Goal: Communication & Community: Answer question/provide support

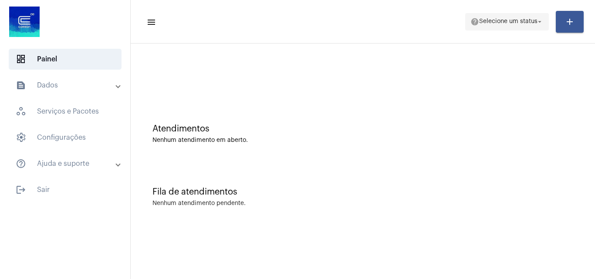
click at [481, 27] on span "help Selecione um status arrow_drop_down" at bounding box center [507, 22] width 73 height 16
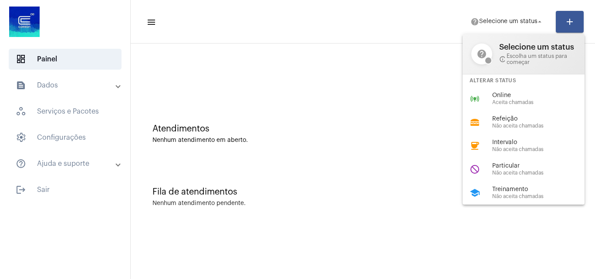
click at [371, 88] on div at bounding box center [297, 139] width 595 height 279
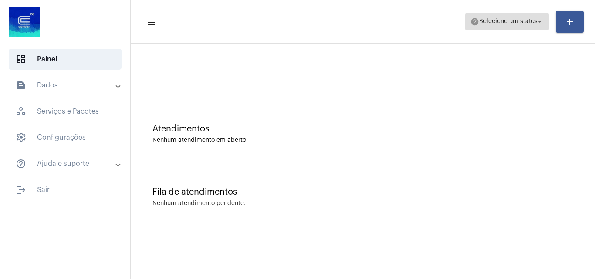
click at [492, 22] on span "Selecione um status" at bounding box center [509, 22] width 58 height 6
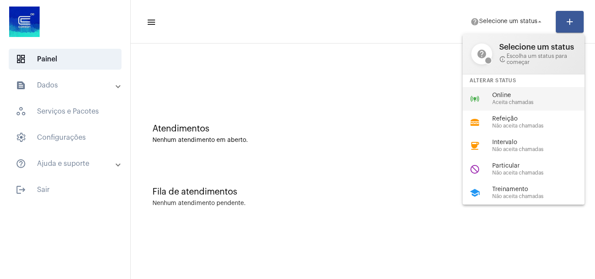
click at [517, 92] on span "Online" at bounding box center [542, 95] width 99 height 7
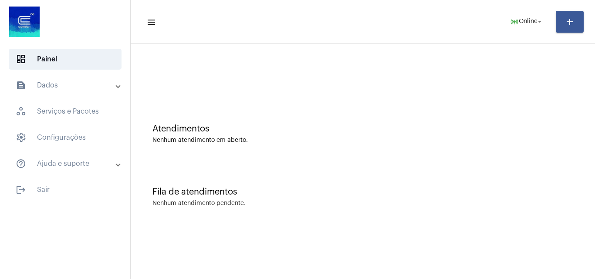
click at [521, 31] on mat-toolbar-row "menu online_prediction Online arrow_drop_down add" at bounding box center [363, 22] width 465 height 28
click at [521, 16] on span "online_prediction Online arrow_drop_down" at bounding box center [527, 22] width 34 height 16
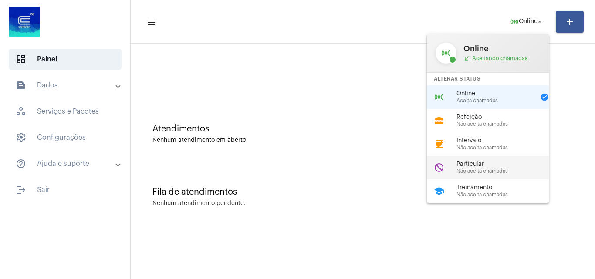
click at [517, 170] on span "Não aceita chamadas" at bounding box center [506, 172] width 99 height 6
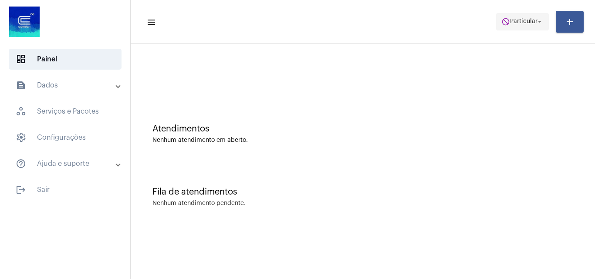
click at [540, 25] on mat-icon "arrow_drop_down" at bounding box center [540, 22] width 8 height 8
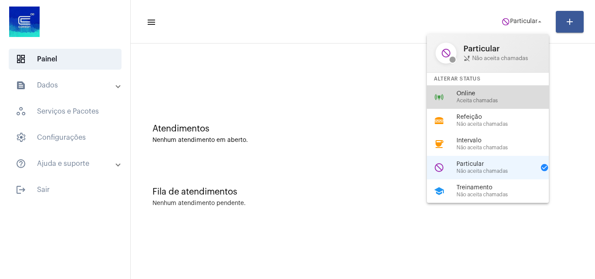
click at [485, 98] on span "Aceita chamadas" at bounding box center [506, 101] width 99 height 6
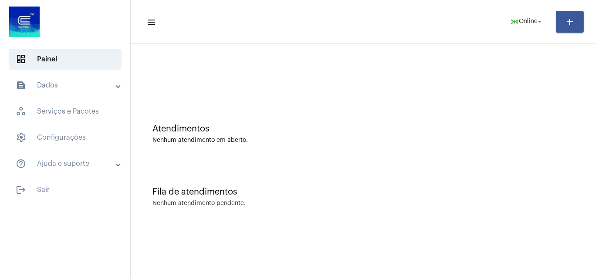
click at [527, 215] on div "Fila de atendimentos Nenhum atendimento pendente." at bounding box center [363, 192] width 456 height 63
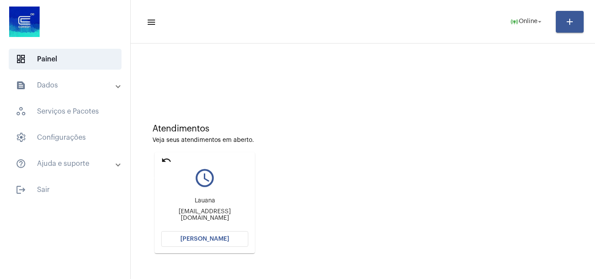
click at [162, 158] on mat-icon "undo" at bounding box center [166, 160] width 10 height 10
click at [218, 240] on span "[PERSON_NAME]" at bounding box center [204, 239] width 49 height 6
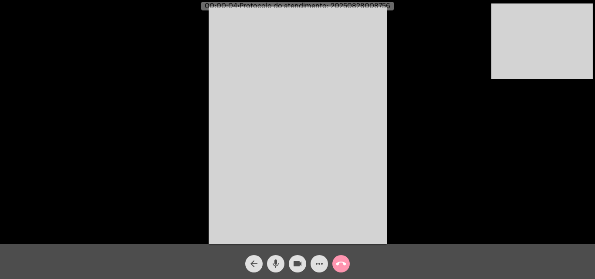
click at [539, 214] on div "Acessando Câmera e Microfone..." at bounding box center [298, 124] width 594 height 245
click at [277, 267] on mat-icon "mic" at bounding box center [276, 264] width 10 height 10
drag, startPoint x: 276, startPoint y: 267, endPoint x: 276, endPoint y: 261, distance: 5.7
click at [276, 267] on mat-icon "mic_off" at bounding box center [276, 264] width 10 height 10
click at [277, 264] on mat-icon "mic" at bounding box center [276, 264] width 10 height 10
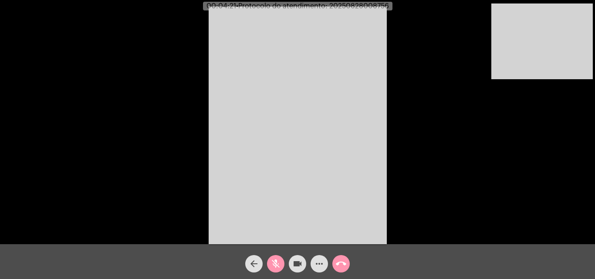
click at [296, 262] on mat-icon "videocam" at bounding box center [298, 264] width 10 height 10
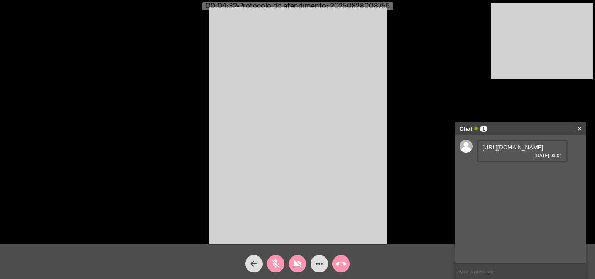
click at [295, 264] on mat-icon "videocam_off" at bounding box center [298, 264] width 10 height 10
click at [513, 151] on link "https://neft-transfer-bucket.s3.amazonaws.com/temp-22e776d2-ea77-6057-2fb4-c37f…" at bounding box center [513, 147] width 61 height 7
click at [273, 270] on span "mic_off" at bounding box center [276, 263] width 10 height 17
click at [336, 266] on mat-icon "call_end" at bounding box center [341, 264] width 10 height 10
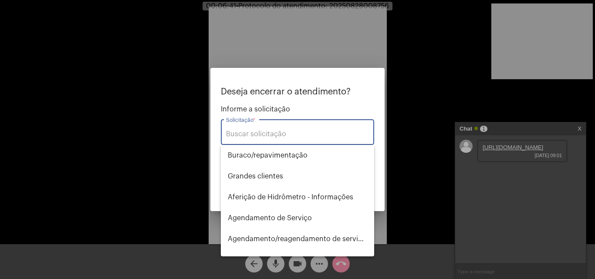
click at [277, 122] on div "Solicitação *" at bounding box center [297, 131] width 143 height 27
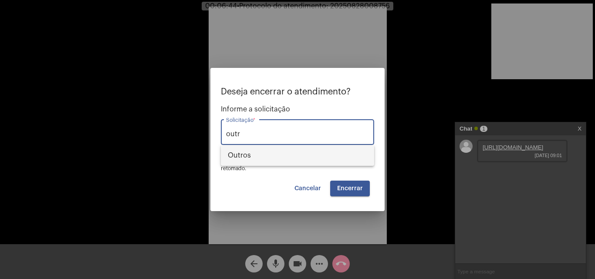
click at [282, 164] on span "Outros" at bounding box center [297, 155] width 139 height 21
type input "Outros"
click at [354, 187] on span "Encerrar" at bounding box center [350, 189] width 26 height 6
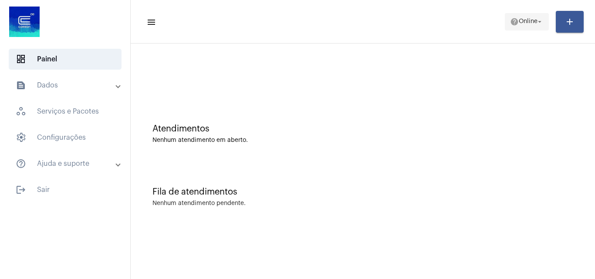
click at [530, 16] on span "help Online arrow_drop_down" at bounding box center [527, 22] width 34 height 16
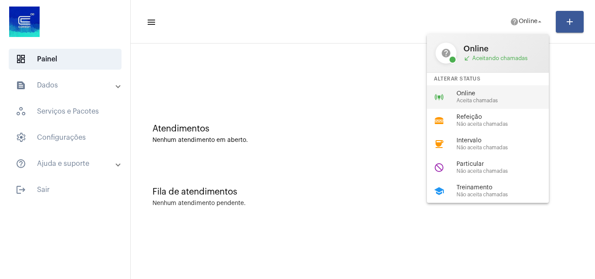
click at [501, 95] on span "Online" at bounding box center [506, 94] width 99 height 7
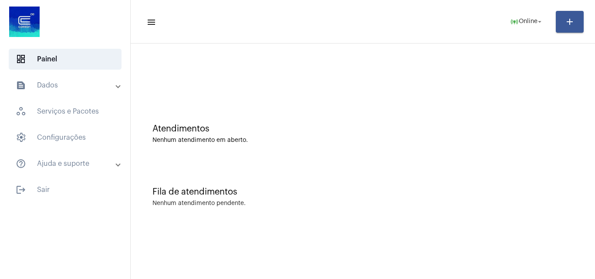
click at [501, 198] on div "Fila de atendimentos Nenhum atendimento pendente." at bounding box center [363, 192] width 456 height 63
click at [521, 206] on div "Nenhum atendimento pendente." at bounding box center [363, 204] width 421 height 7
click at [545, 31] on mat-toolbar-row "menu online_prediction Online arrow_drop_down add" at bounding box center [363, 22] width 465 height 28
click at [540, 28] on span "online_prediction Online arrow_drop_down" at bounding box center [527, 22] width 34 height 16
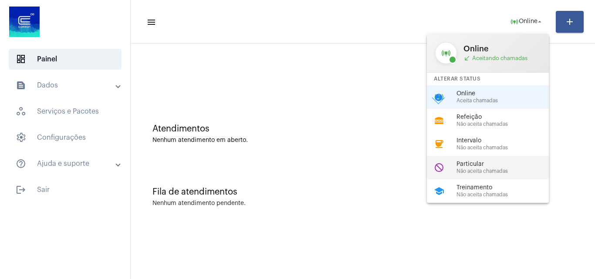
click at [490, 173] on span "Não aceita chamadas" at bounding box center [506, 172] width 99 height 6
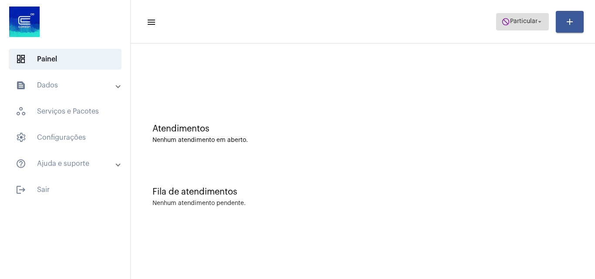
click at [514, 14] on span "do_not_disturb Particular arrow_drop_down" at bounding box center [523, 22] width 42 height 16
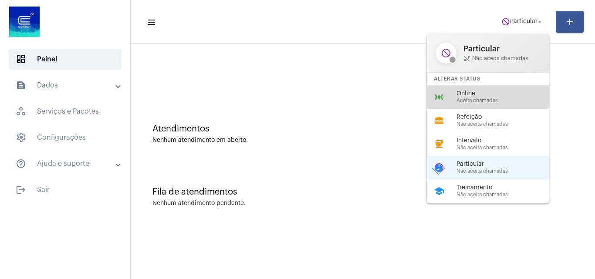
click at [473, 96] on span "Online" at bounding box center [506, 94] width 99 height 7
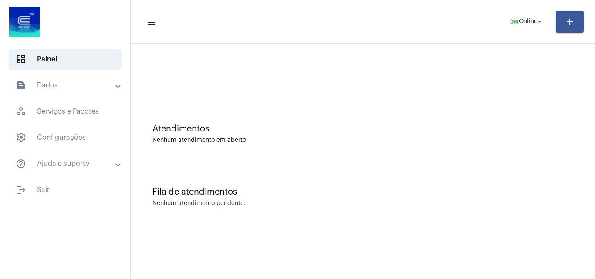
click at [499, 200] on div "Fila de atendimentos Nenhum atendimento pendente." at bounding box center [363, 192] width 456 height 63
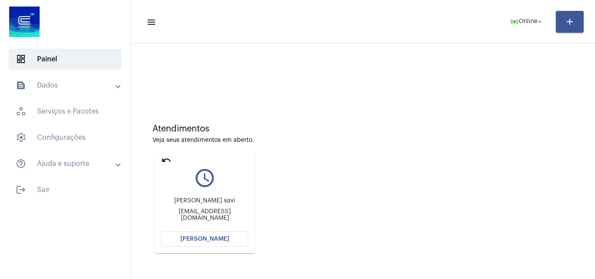
click at [219, 238] on span "[PERSON_NAME]" at bounding box center [204, 239] width 49 height 6
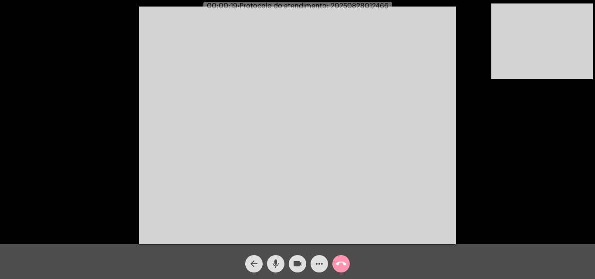
click at [473, 194] on div "Acessando Câmera e Microfone..." at bounding box center [298, 124] width 594 height 245
click at [273, 46] on video at bounding box center [297, 126] width 317 height 238
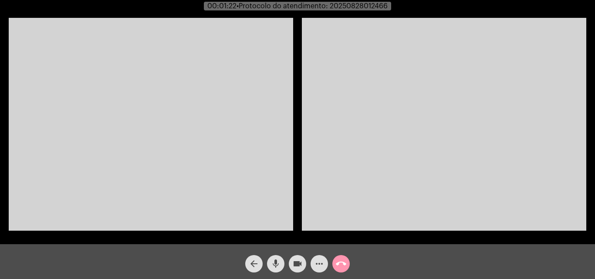
click at [198, 115] on video at bounding box center [151, 124] width 285 height 213
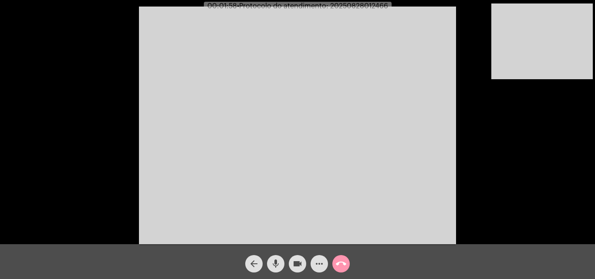
click at [278, 167] on video at bounding box center [297, 126] width 317 height 238
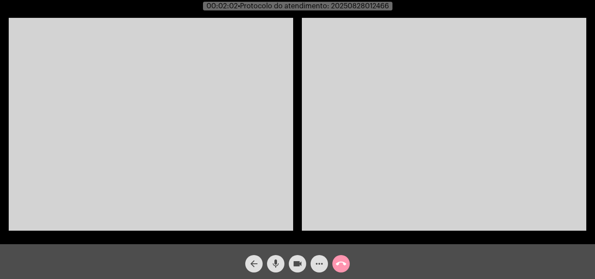
click at [251, 147] on video at bounding box center [151, 124] width 285 height 213
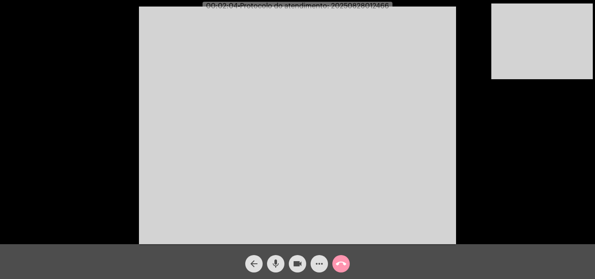
click at [271, 98] on video at bounding box center [297, 126] width 317 height 238
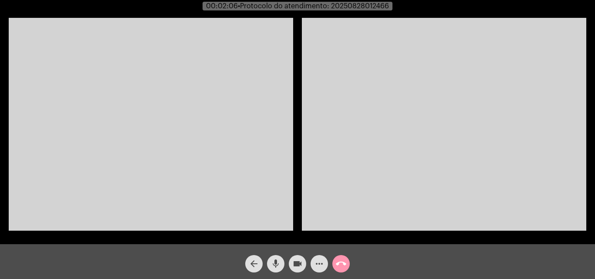
click at [271, 264] on mat-icon "mic" at bounding box center [276, 264] width 10 height 10
click at [271, 266] on mat-icon "mic_off" at bounding box center [276, 264] width 10 height 10
click at [320, 262] on mat-icon "more_horiz" at bounding box center [319, 264] width 10 height 10
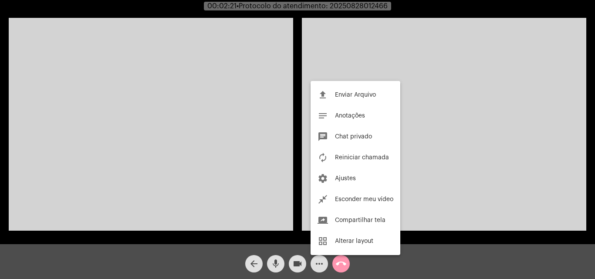
click at [245, 150] on div at bounding box center [297, 139] width 595 height 279
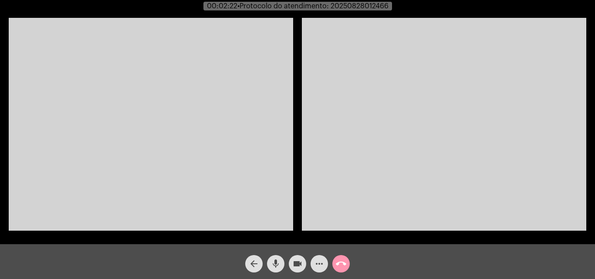
click at [337, 259] on mat-icon "call_end" at bounding box center [341, 264] width 10 height 10
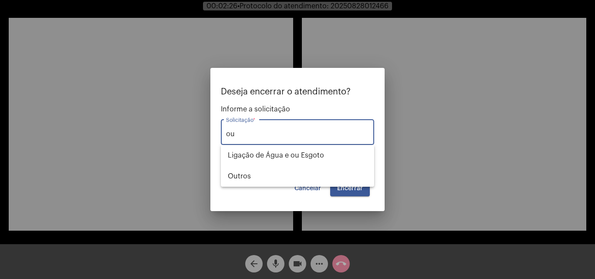
type input "ou"
click at [150, 172] on div at bounding box center [297, 139] width 595 height 279
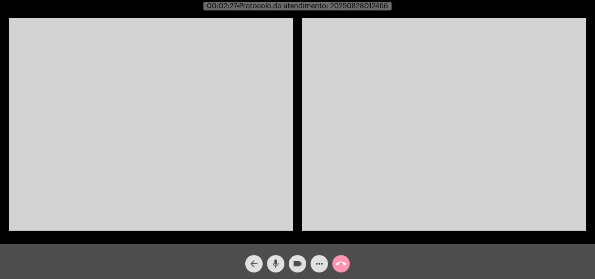
click at [150, 172] on video at bounding box center [151, 124] width 285 height 213
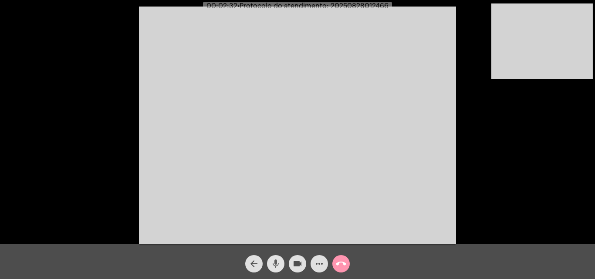
click at [274, 269] on mat-icon "mic" at bounding box center [276, 264] width 10 height 10
click at [277, 257] on span "mic_off" at bounding box center [276, 263] width 10 height 17
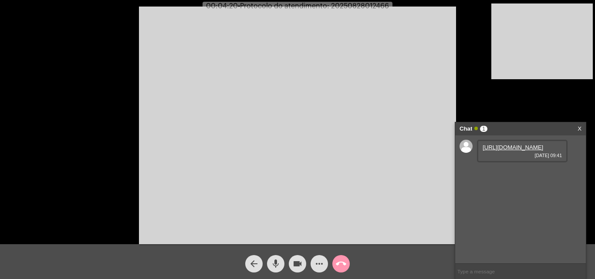
click at [511, 151] on link "https://neft-transfer-bucket.s3.amazonaws.com/temp-1c4a1bff-61f1-0080-1eaf-6762…" at bounding box center [513, 147] width 61 height 7
click at [277, 272] on span "mic" at bounding box center [276, 263] width 10 height 17
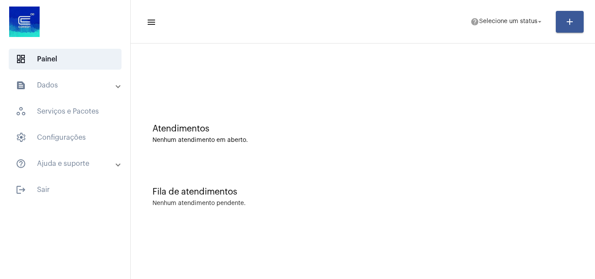
click at [494, 93] on div at bounding box center [363, 73] width 456 height 50
click at [510, 30] on button "help Selecione um status arrow_drop_down" at bounding box center [508, 21] width 84 height 17
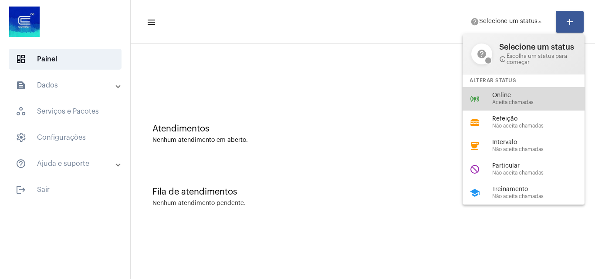
click at [506, 91] on div "online_prediction Online Aceita chamadas" at bounding box center [531, 99] width 136 height 24
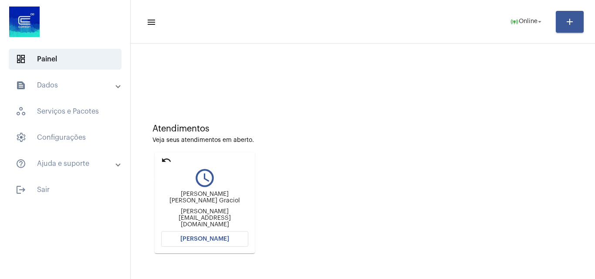
click at [164, 157] on mat-icon "undo" at bounding box center [166, 160] width 10 height 10
click at [167, 159] on mat-icon "undo" at bounding box center [166, 160] width 10 height 10
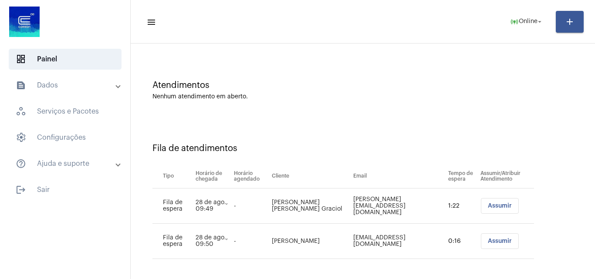
scroll to position [47, 0]
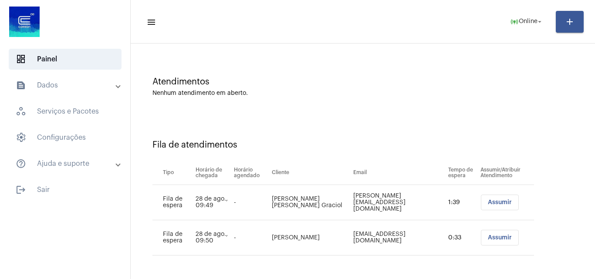
click at [488, 203] on span "Assumir" at bounding box center [500, 203] width 24 height 6
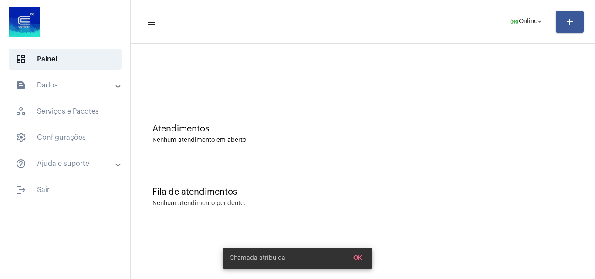
scroll to position [0, 0]
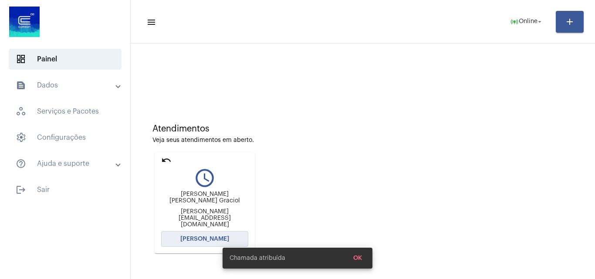
click at [224, 235] on button "[PERSON_NAME]" at bounding box center [204, 239] width 87 height 16
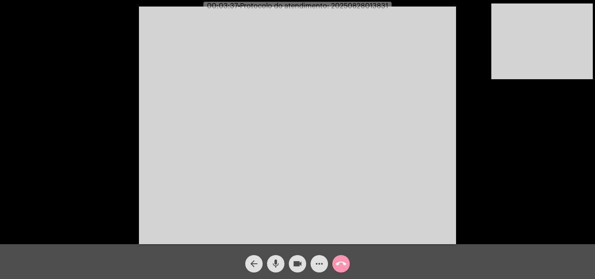
click at [319, 264] on mat-icon "more_horiz" at bounding box center [319, 264] width 10 height 10
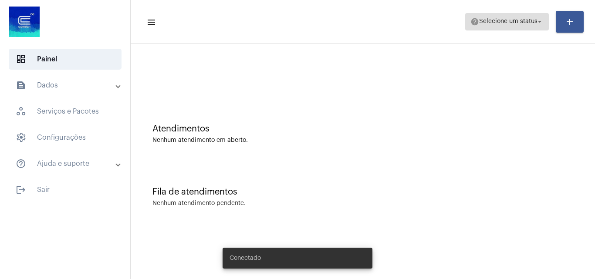
click at [480, 24] on span "Selecione um status" at bounding box center [509, 22] width 58 height 6
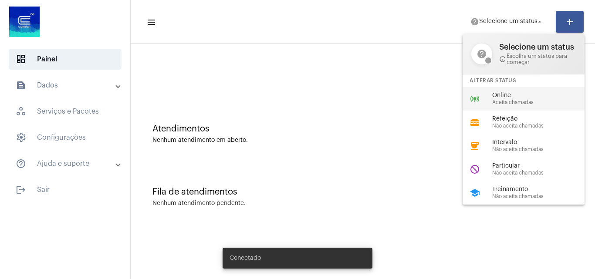
click at [483, 99] on div "online_prediction Online Aceita chamadas" at bounding box center [531, 99] width 136 height 24
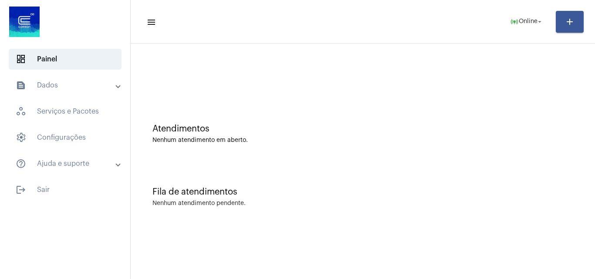
drag, startPoint x: 482, startPoint y: 214, endPoint x: 469, endPoint y: 212, distance: 13.2
click at [482, 214] on div "Fila de atendimentos Nenhum atendimento pendente." at bounding box center [363, 192] width 456 height 63
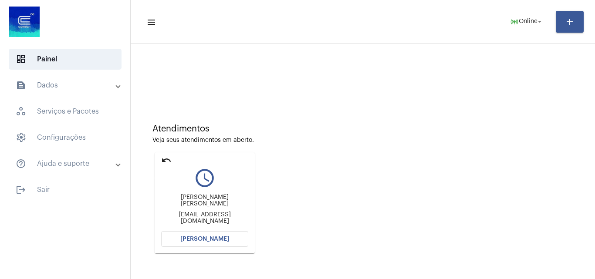
click at [167, 160] on mat-icon "undo" at bounding box center [166, 160] width 10 height 10
click at [165, 157] on mat-icon "undo" at bounding box center [166, 160] width 10 height 10
click at [167, 159] on mat-icon "undo" at bounding box center [166, 160] width 10 height 10
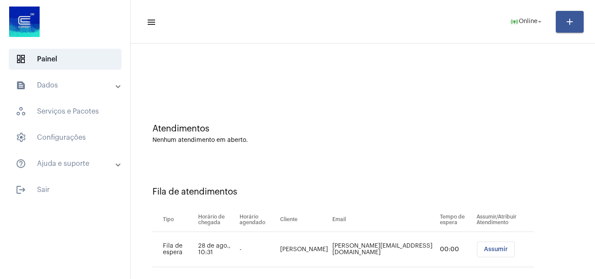
scroll to position [12, 0]
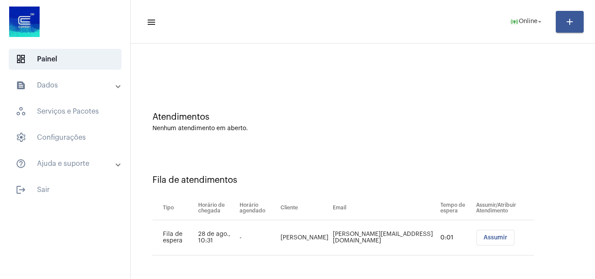
click at [484, 237] on span "Assumir" at bounding box center [496, 238] width 24 height 6
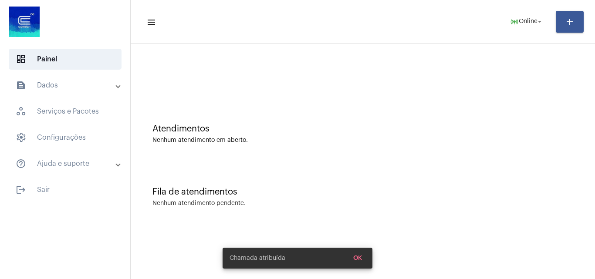
scroll to position [0, 0]
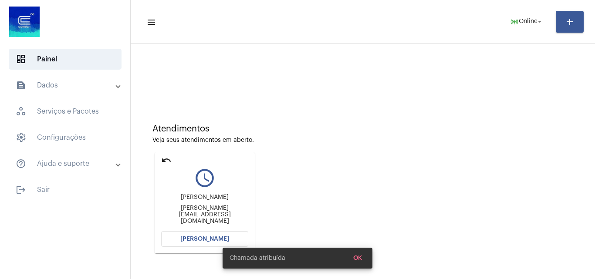
click at [197, 240] on span "[PERSON_NAME]" at bounding box center [204, 239] width 49 height 6
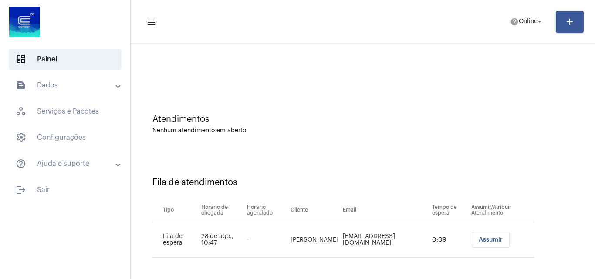
scroll to position [12, 0]
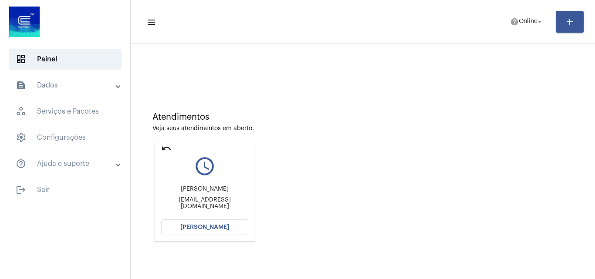
click at [163, 149] on mat-icon "undo" at bounding box center [166, 148] width 10 height 10
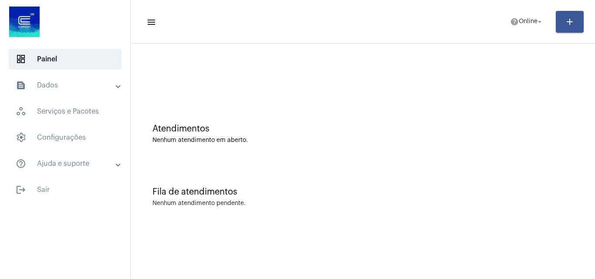
scroll to position [0, 0]
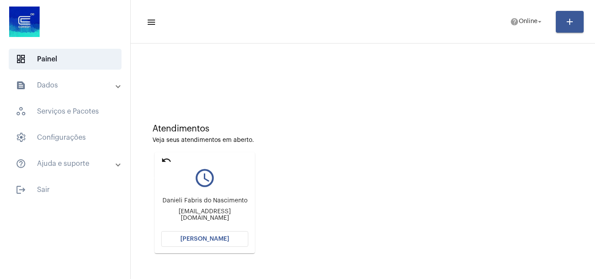
click at [164, 159] on mat-icon "undo" at bounding box center [166, 160] width 10 height 10
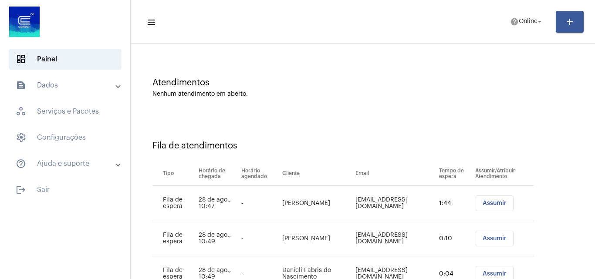
scroll to position [82, 0]
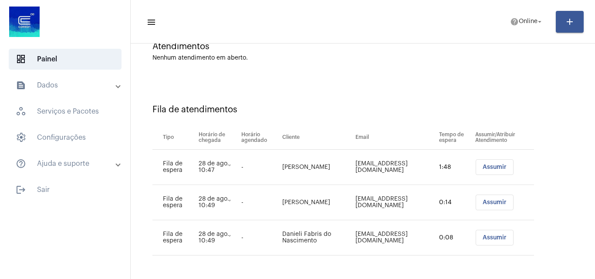
click at [499, 238] on span "Assumir" at bounding box center [495, 238] width 24 height 6
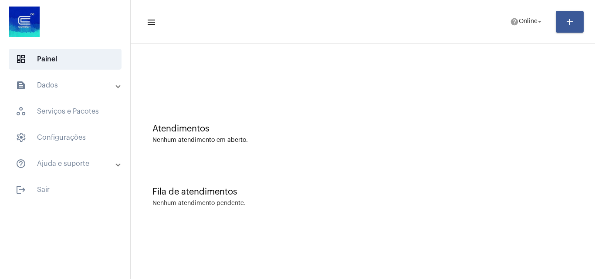
scroll to position [0, 0]
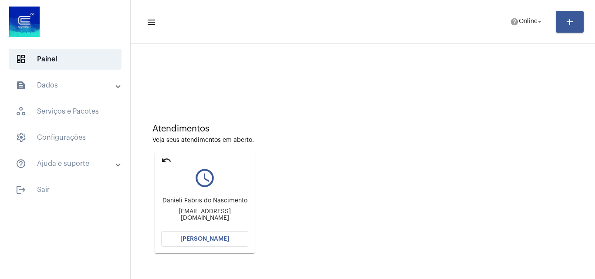
click at [213, 235] on button "[PERSON_NAME]" at bounding box center [204, 239] width 87 height 16
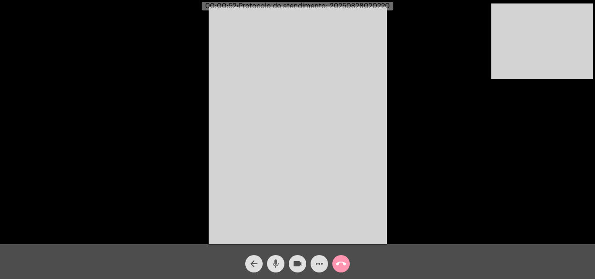
click at [273, 259] on mat-icon "mic" at bounding box center [276, 264] width 10 height 10
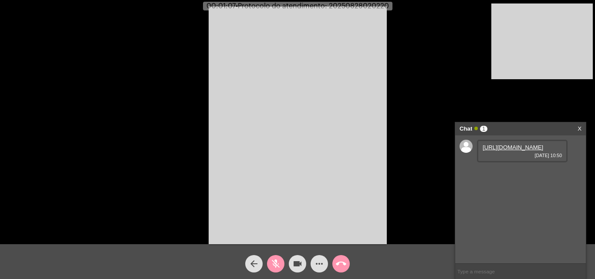
click at [507, 151] on link "[URL][DOMAIN_NAME]" at bounding box center [513, 147] width 61 height 7
click at [500, 176] on link "[URL][DOMAIN_NAME]" at bounding box center [513, 172] width 61 height 7
click at [274, 270] on span "mic_off" at bounding box center [276, 263] width 10 height 17
click at [513, 201] on link "[URL][DOMAIN_NAME]" at bounding box center [513, 197] width 61 height 7
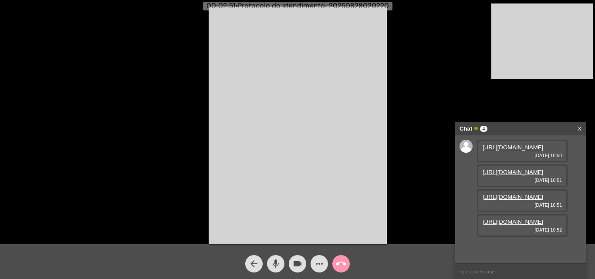
scroll to position [52, 0]
click at [521, 201] on link "[URL][DOMAIN_NAME]" at bounding box center [513, 197] width 61 height 7
click at [503, 151] on link "[URL][DOMAIN_NAME]" at bounding box center [513, 147] width 61 height 7
click at [521, 176] on link "[URL][DOMAIN_NAME]" at bounding box center [513, 172] width 61 height 7
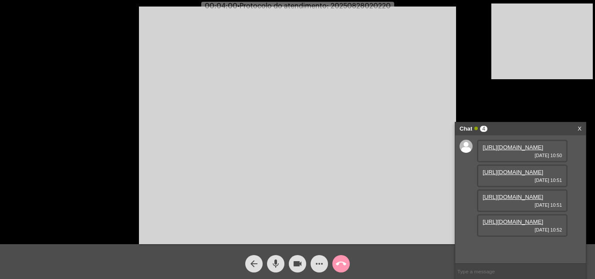
scroll to position [52, 0]
click at [500, 195] on link "[URL][DOMAIN_NAME]" at bounding box center [513, 197] width 61 height 7
click at [411, 75] on video at bounding box center [297, 126] width 317 height 238
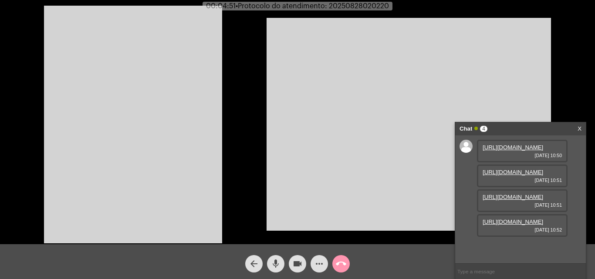
click at [514, 225] on link "[URL][DOMAIN_NAME]" at bounding box center [513, 222] width 61 height 7
click at [532, 244] on link "[URL][DOMAIN_NAME]" at bounding box center [513, 247] width 61 height 7
click at [273, 263] on mat-icon "mic" at bounding box center [276, 264] width 10 height 10
click at [275, 260] on mat-icon "mic_off" at bounding box center [276, 264] width 10 height 10
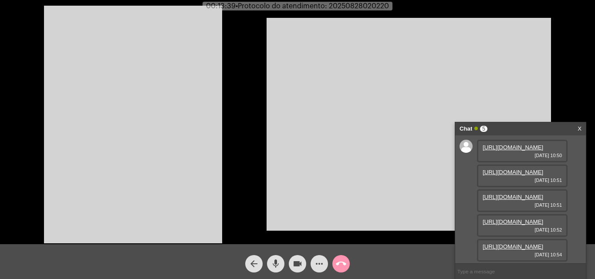
click at [318, 260] on mat-icon "more_horiz" at bounding box center [319, 264] width 10 height 10
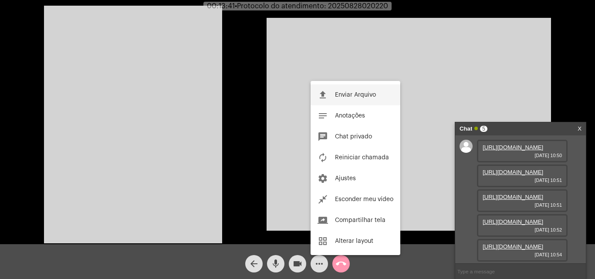
click at [357, 92] on button "file_upload Enviar Arquivo" at bounding box center [356, 95] width 90 height 21
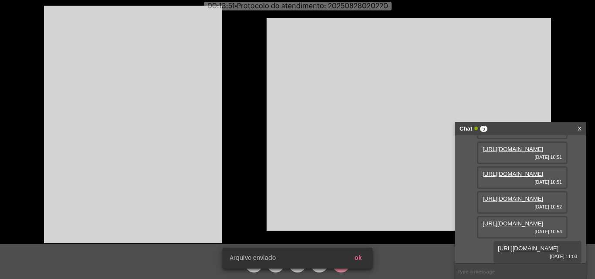
scroll to position [141, 0]
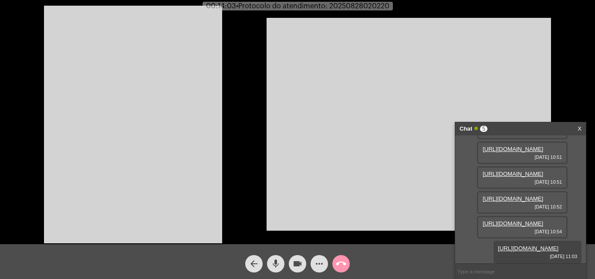
click at [361, 5] on span "• Protocolo do atendimento: 20250828020220" at bounding box center [312, 6] width 153 height 7
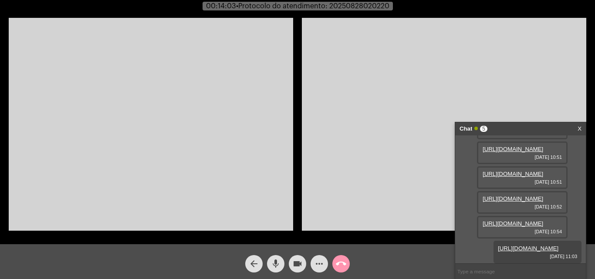
click at [361, 5] on span "• Protocolo do atendimento: 20250828020220" at bounding box center [312, 6] width 153 height 7
copy span "20250828020220"
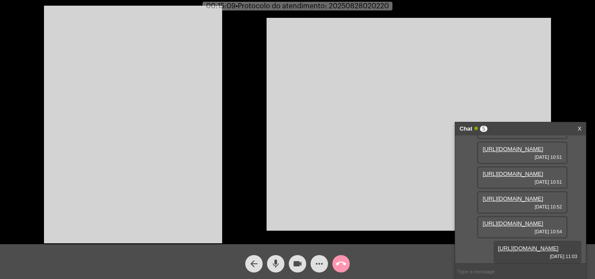
copy span "20250828020220"
click at [470, 267] on input "text" at bounding box center [521, 271] width 131 height 15
click at [364, 5] on span "• Protocolo do atendimento: 20250828020220" at bounding box center [311, 6] width 153 height 7
copy span "20250828020220"
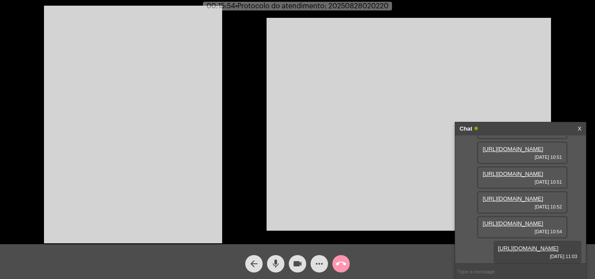
click at [486, 272] on input "text" at bounding box center [521, 271] width 131 height 15
paste input "20250828020220"
type input "20250828020220"
click at [339, 259] on mat-icon "call_end" at bounding box center [341, 264] width 10 height 10
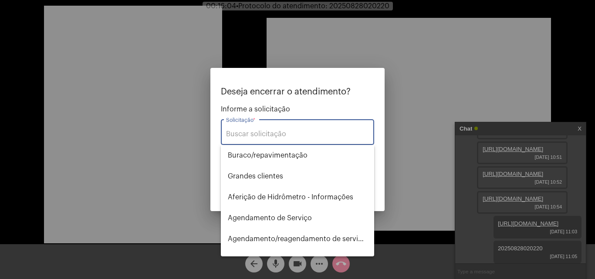
click at [268, 135] on input "Solicitação *" at bounding box center [297, 134] width 143 height 8
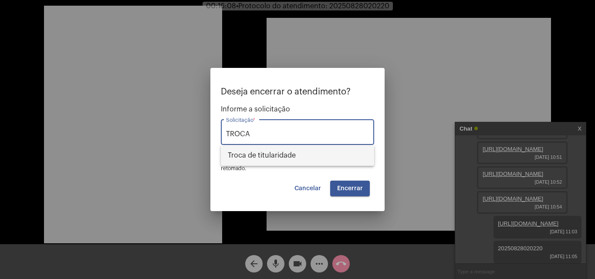
click at [282, 157] on span "Troca de titularidade" at bounding box center [297, 155] width 139 height 21
type input "Troca de titularidade"
click at [353, 186] on span "Encerrar" at bounding box center [350, 189] width 26 height 6
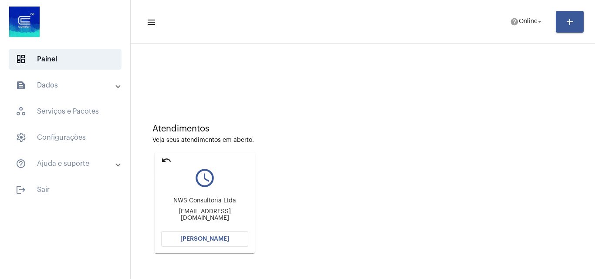
click at [168, 159] on mat-icon "undo" at bounding box center [166, 160] width 10 height 10
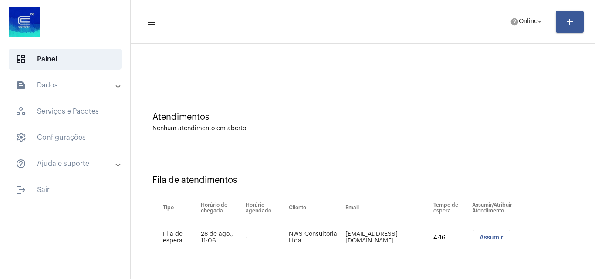
scroll to position [47, 0]
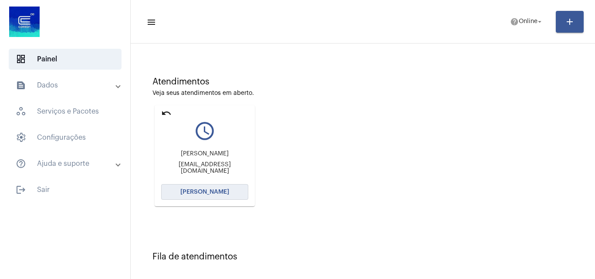
click at [218, 191] on span "[PERSON_NAME]" at bounding box center [204, 192] width 49 height 6
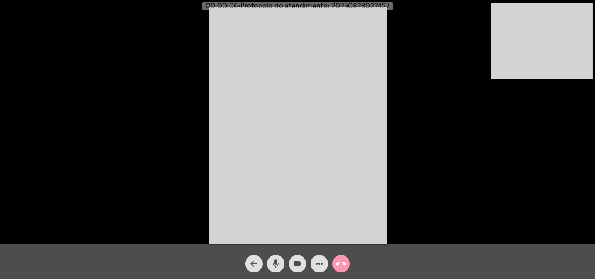
click at [490, 178] on div "Acessando Câmera e Microfone..." at bounding box center [298, 124] width 594 height 245
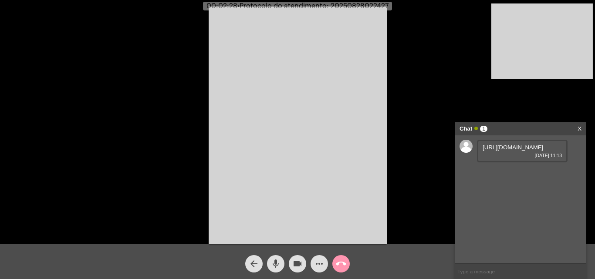
click at [512, 151] on link "[URL][DOMAIN_NAME]" at bounding box center [513, 147] width 61 height 7
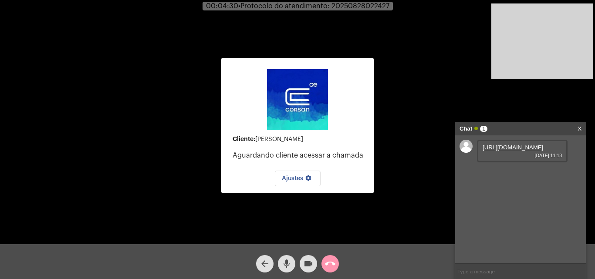
click at [286, 262] on mat-icon "mic" at bounding box center [287, 264] width 10 height 10
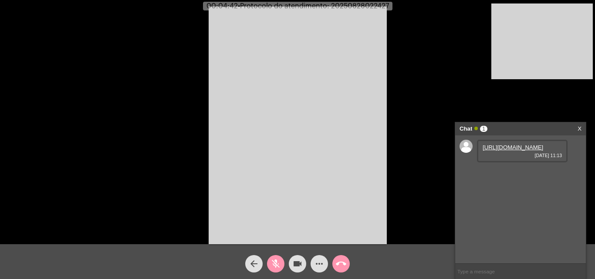
click at [273, 265] on mat-icon "mic_off" at bounding box center [276, 264] width 10 height 10
click at [273, 267] on mat-icon "mic" at bounding box center [276, 264] width 10 height 10
click at [273, 262] on mat-icon "mic_off" at bounding box center [276, 264] width 10 height 10
click at [278, 274] on div "arrow_back mic videocam more_horiz call_end" at bounding box center [297, 262] width 595 height 35
click at [278, 273] on span "mic" at bounding box center [276, 263] width 10 height 17
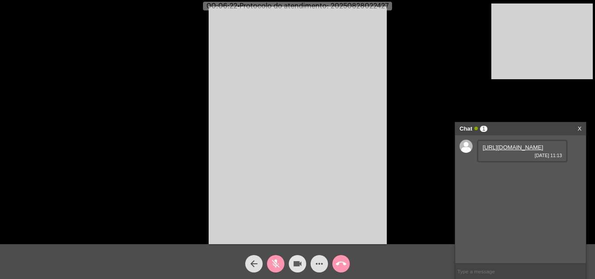
click at [294, 263] on mat-icon "videocam" at bounding box center [298, 264] width 10 height 10
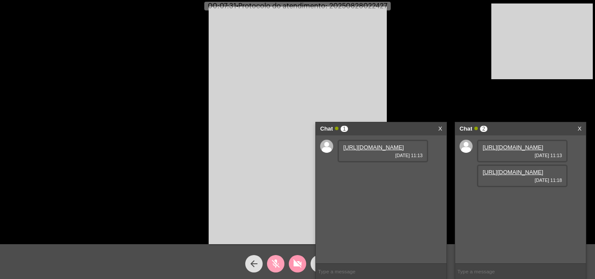
click at [274, 263] on mat-icon "mic_off" at bounding box center [276, 264] width 10 height 10
click at [274, 263] on mat-icon "mic" at bounding box center [276, 264] width 10 height 10
click at [509, 176] on link "[URL][DOMAIN_NAME]" at bounding box center [513, 172] width 61 height 7
click at [278, 263] on mat-icon "mic_off" at bounding box center [276, 264] width 10 height 10
click at [426, 90] on div "Acessando Câmera e Microfone..." at bounding box center [298, 124] width 594 height 245
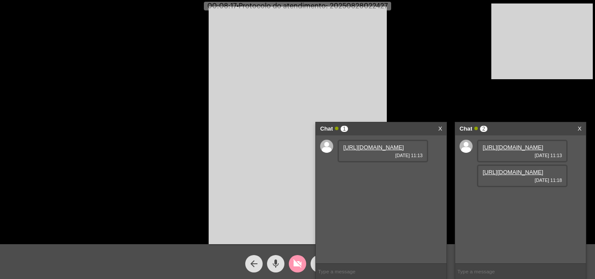
click at [439, 125] on link "X" at bounding box center [441, 128] width 4 height 13
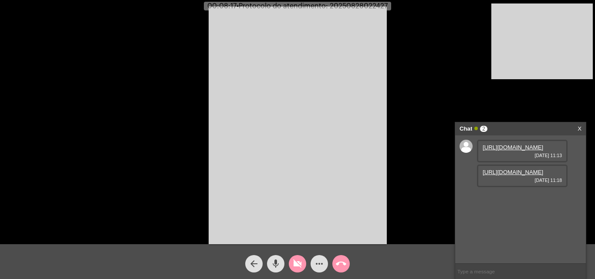
click at [580, 128] on link "X" at bounding box center [580, 128] width 4 height 13
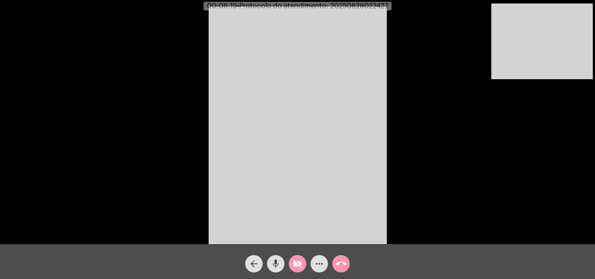
click at [278, 265] on mat-icon "mic" at bounding box center [276, 264] width 10 height 10
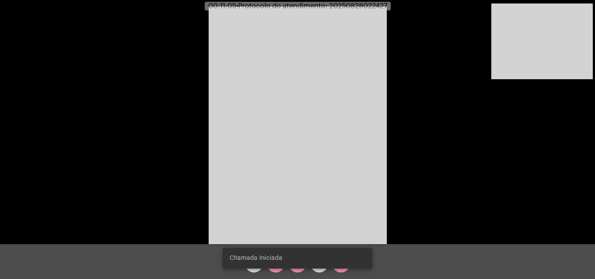
click at [295, 272] on div "Chamada Iniciada" at bounding box center [297, 259] width 171 height 42
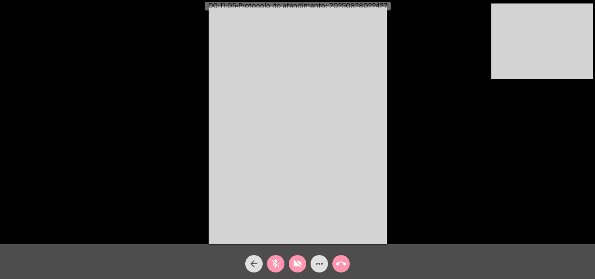
click at [298, 268] on mat-icon "videocam_off" at bounding box center [298, 264] width 10 height 10
click at [276, 263] on mat-icon "mic_off" at bounding box center [276, 264] width 10 height 10
click at [355, 6] on span "• Protocolo do atendimento: 20250828022427" at bounding box center [312, 6] width 151 height 7
copy span "20250828022427"
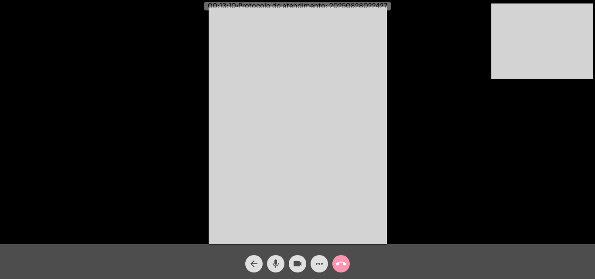
click at [346, 260] on mat-icon "call_end" at bounding box center [341, 264] width 10 height 10
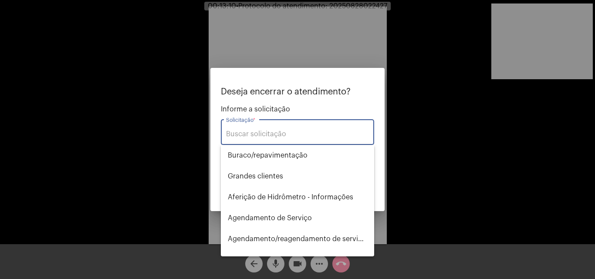
click at [291, 137] on input "Solicitação *" at bounding box center [297, 134] width 143 height 8
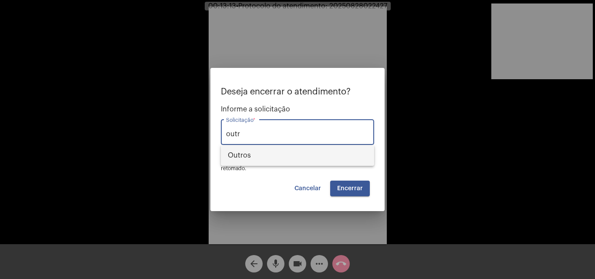
click at [285, 150] on span "Outros" at bounding box center [297, 155] width 139 height 21
type input "Outros"
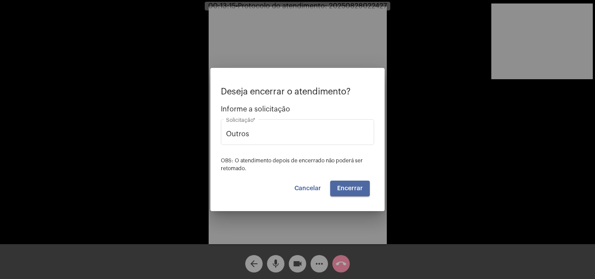
click at [342, 187] on span "Encerrar" at bounding box center [350, 189] width 26 height 6
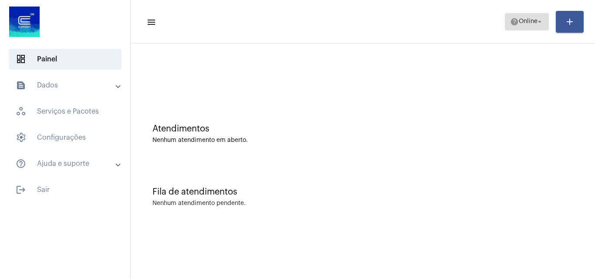
click at [514, 22] on mat-icon "help" at bounding box center [514, 21] width 9 height 9
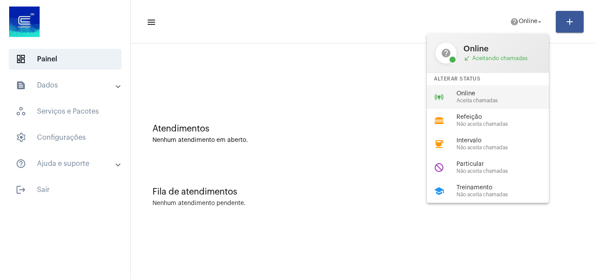
click at [473, 99] on span "Aceita chamadas" at bounding box center [506, 101] width 99 height 6
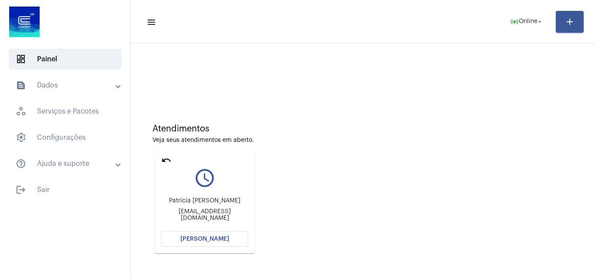
click at [167, 160] on mat-icon "undo" at bounding box center [166, 160] width 10 height 10
click at [165, 158] on mat-icon "undo" at bounding box center [166, 160] width 10 height 10
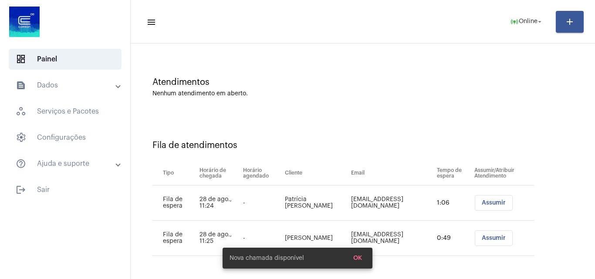
scroll to position [47, 0]
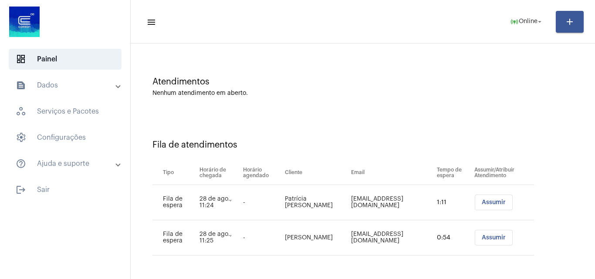
click at [482, 240] on span "Assumir" at bounding box center [494, 238] width 24 height 6
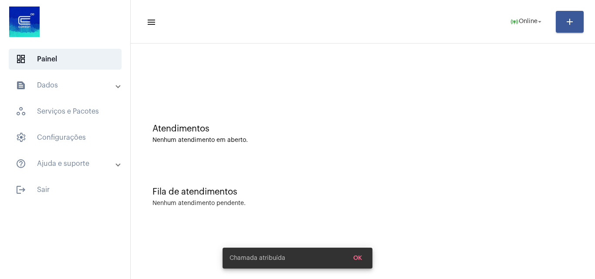
scroll to position [0, 0]
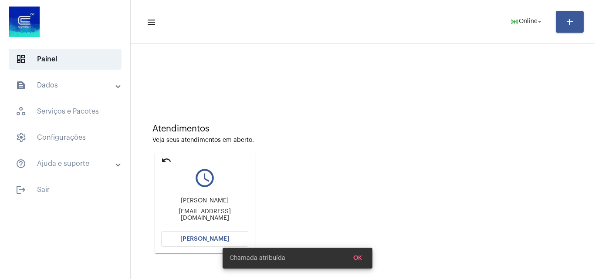
click at [229, 238] on div "Chamada atribuída OK" at bounding box center [297, 259] width 171 height 42
click at [201, 237] on span "[PERSON_NAME]" at bounding box center [204, 239] width 49 height 6
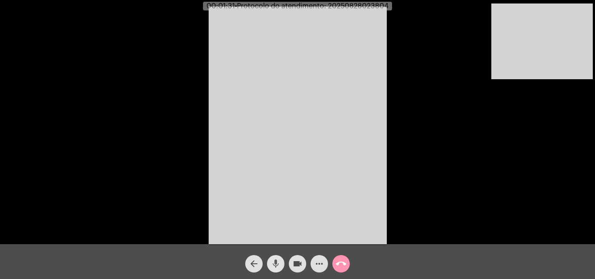
click at [273, 265] on mat-icon "mic" at bounding box center [276, 264] width 10 height 10
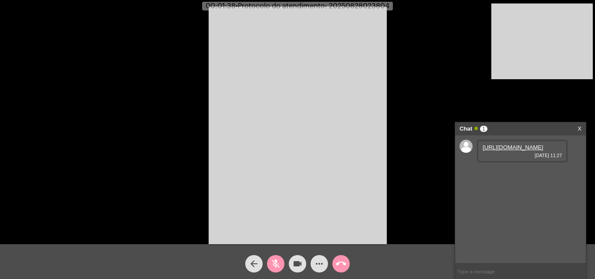
click at [270, 265] on button "mic_off" at bounding box center [275, 263] width 17 height 17
click at [493, 151] on link "[URL][DOMAIN_NAME]" at bounding box center [513, 147] width 61 height 7
click at [273, 264] on mat-icon "mic" at bounding box center [276, 264] width 10 height 10
click at [279, 260] on mat-icon "mic_off" at bounding box center [276, 264] width 10 height 10
click at [274, 261] on mat-icon "mic" at bounding box center [276, 264] width 10 height 10
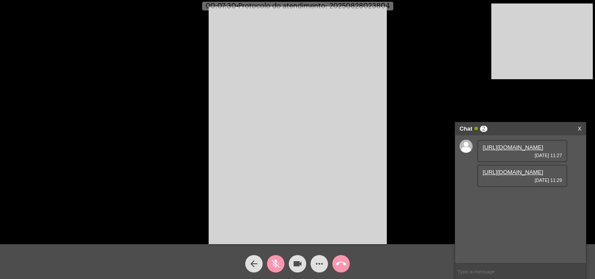
click at [277, 265] on mat-icon "mic_off" at bounding box center [276, 264] width 10 height 10
click at [276, 264] on mat-icon "mic" at bounding box center [276, 264] width 10 height 10
click at [273, 259] on mat-icon "mic_off" at bounding box center [276, 264] width 10 height 10
click at [510, 176] on link "[URL][DOMAIN_NAME]" at bounding box center [513, 172] width 61 height 7
click at [279, 261] on mat-icon "mic" at bounding box center [276, 264] width 10 height 10
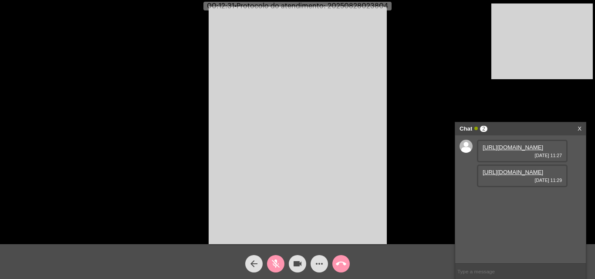
click at [272, 262] on mat-icon "mic_off" at bounding box center [276, 264] width 10 height 10
click at [323, 261] on mat-icon "more_horiz" at bounding box center [319, 264] width 10 height 10
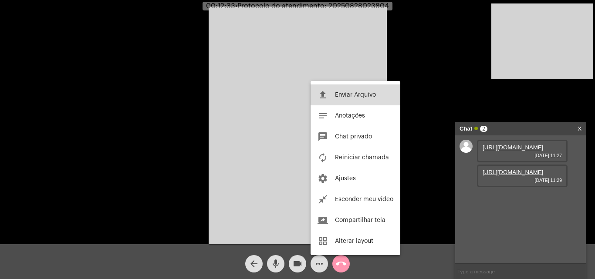
click at [353, 96] on span "Enviar Arquivo" at bounding box center [355, 95] width 41 height 6
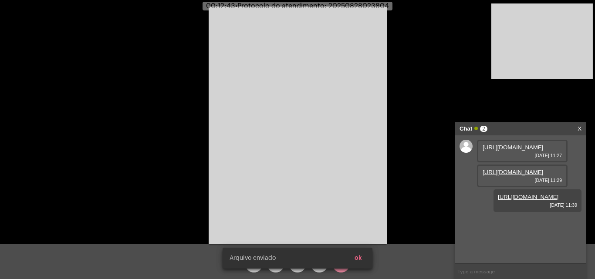
scroll to position [7, 0]
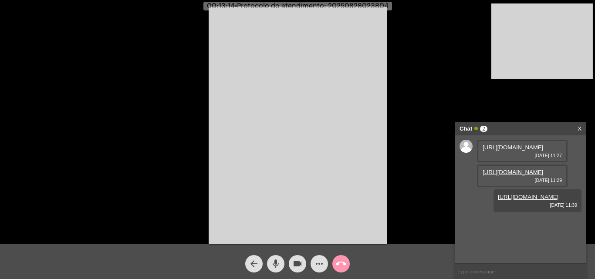
click at [350, 8] on span "• Protocolo do atendimento: 20250828023804" at bounding box center [312, 6] width 154 height 7
copy span "20250828023804"
click at [500, 274] on input "text" at bounding box center [521, 271] width 131 height 15
type input "V"
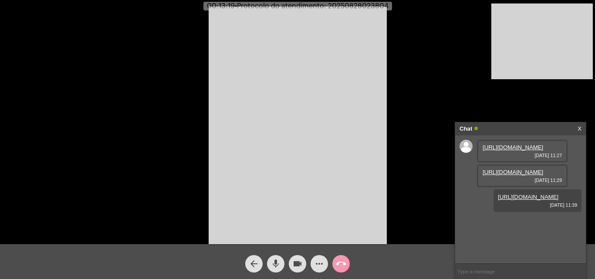
paste input "20250828023804"
type input "20250828023804"
click at [338, 261] on mat-icon "call_end" at bounding box center [341, 264] width 10 height 10
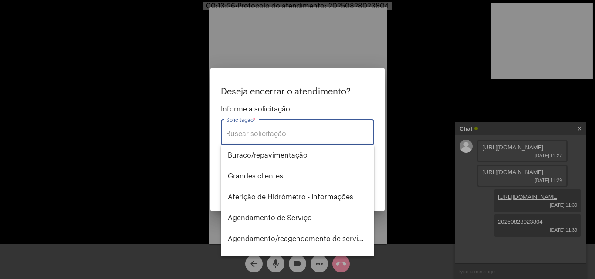
click at [263, 130] on input "Solicitação *" at bounding box center [297, 134] width 143 height 8
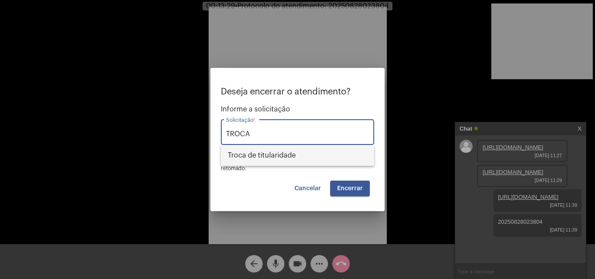
click at [279, 154] on span "Troca de titularidade" at bounding box center [297, 155] width 139 height 21
type input "Troca de titularidade"
click at [354, 189] on span "Encerrar" at bounding box center [350, 189] width 26 height 6
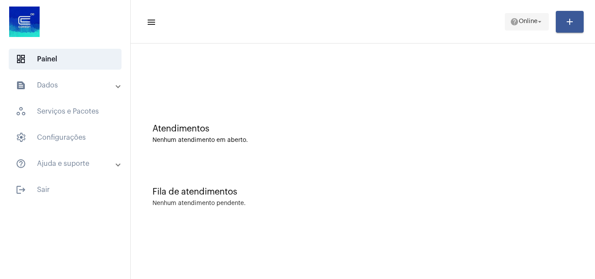
click at [526, 21] on span "Online" at bounding box center [528, 22] width 19 height 6
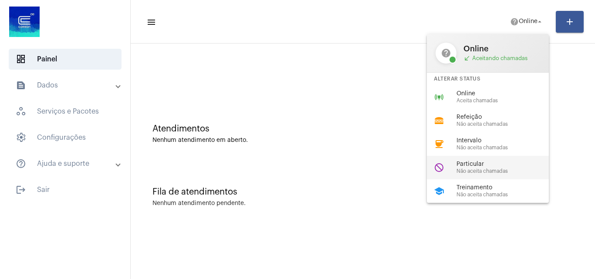
click at [504, 169] on span "Não aceita chamadas" at bounding box center [506, 172] width 99 height 6
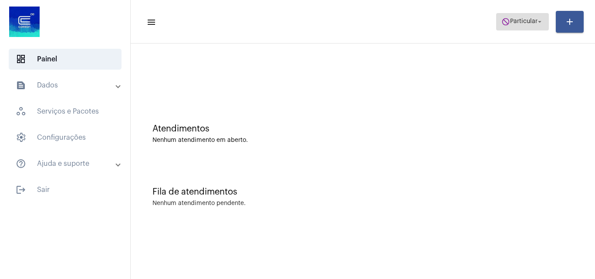
click at [516, 19] on span "Particular" at bounding box center [523, 22] width 27 height 6
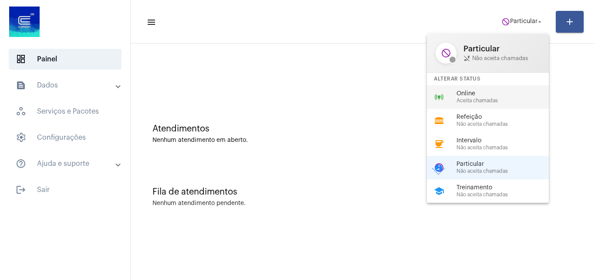
click at [483, 99] on span "Aceita chamadas" at bounding box center [506, 101] width 99 height 6
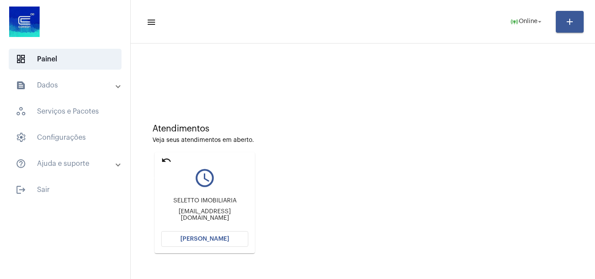
click at [167, 161] on mat-icon "undo" at bounding box center [166, 160] width 10 height 10
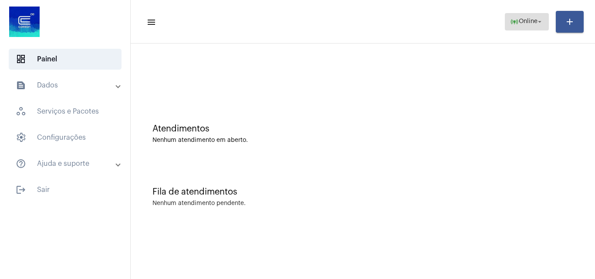
click at [533, 21] on span "Online" at bounding box center [528, 22] width 19 height 6
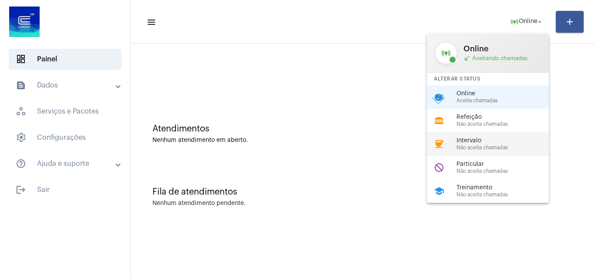
click at [495, 148] on span "Não aceita chamadas" at bounding box center [506, 148] width 99 height 6
